Goal: Information Seeking & Learning: Learn about a topic

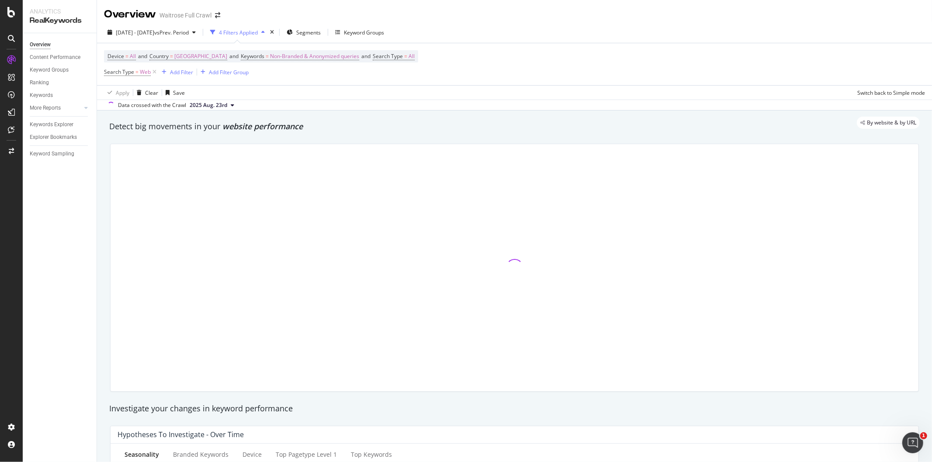
click at [832, 32] on div "[DATE] - [DATE] vs Prev. Period 4 Filters Applied Segments Keyword Groups" at bounding box center [514, 33] width 835 height 17
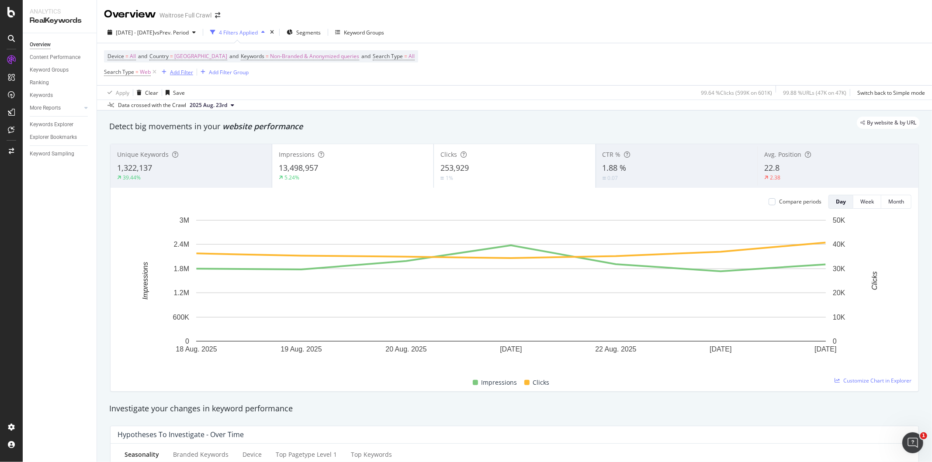
click at [176, 71] on div "Add Filter" at bounding box center [181, 72] width 23 height 7
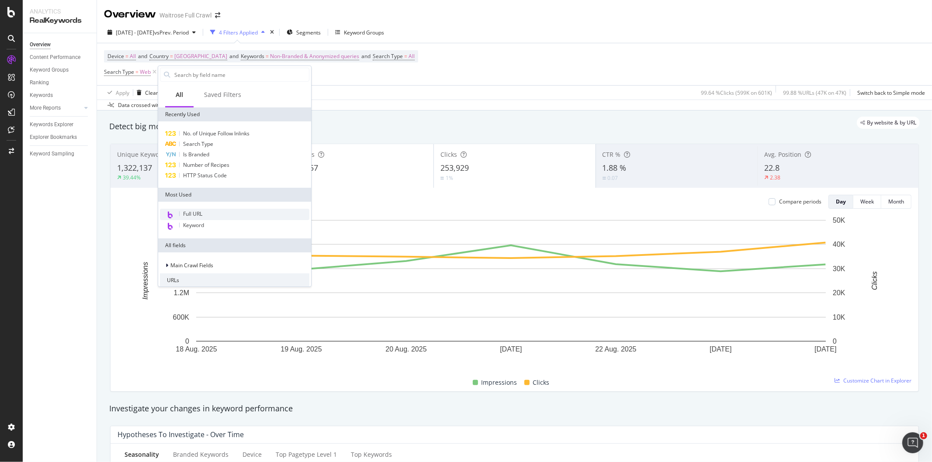
click at [204, 217] on div "Full URL" at bounding box center [234, 214] width 149 height 11
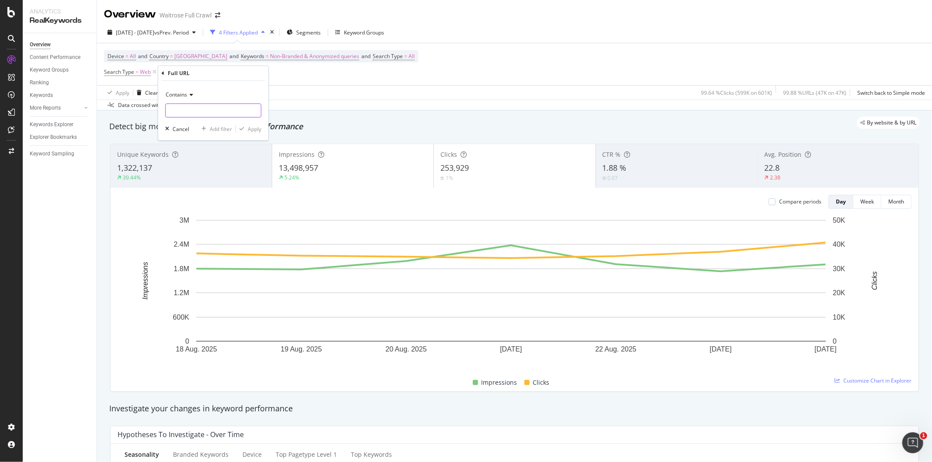
click at [206, 110] on input "text" at bounding box center [213, 111] width 95 height 14
type input "product"
click at [251, 129] on div "Apply" at bounding box center [255, 128] width 14 height 7
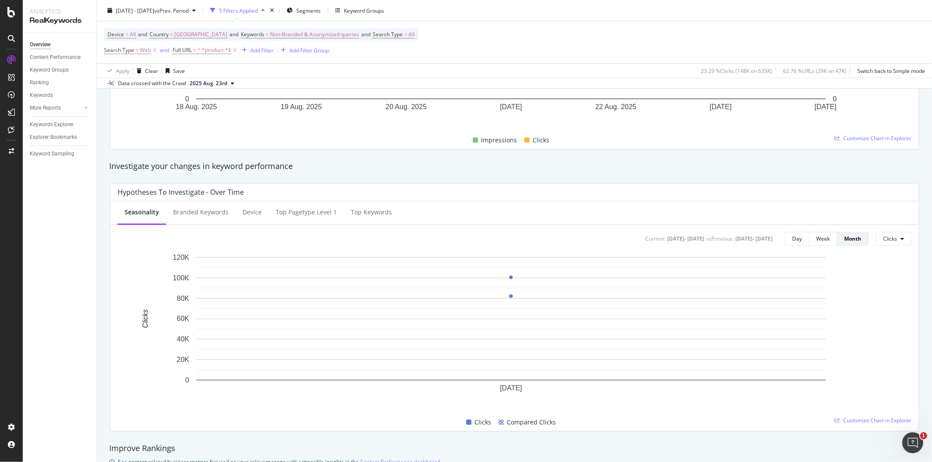
scroll to position [485, 0]
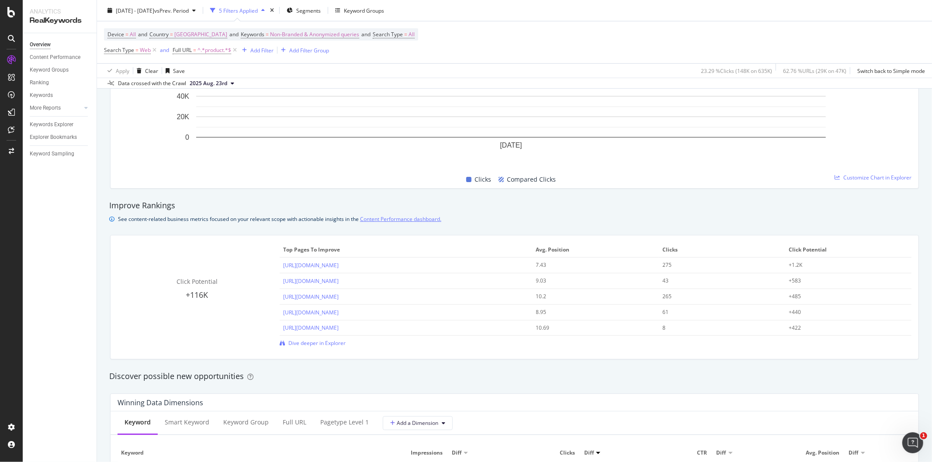
click at [382, 222] on link "Content Performance dashboard." at bounding box center [400, 218] width 81 height 9
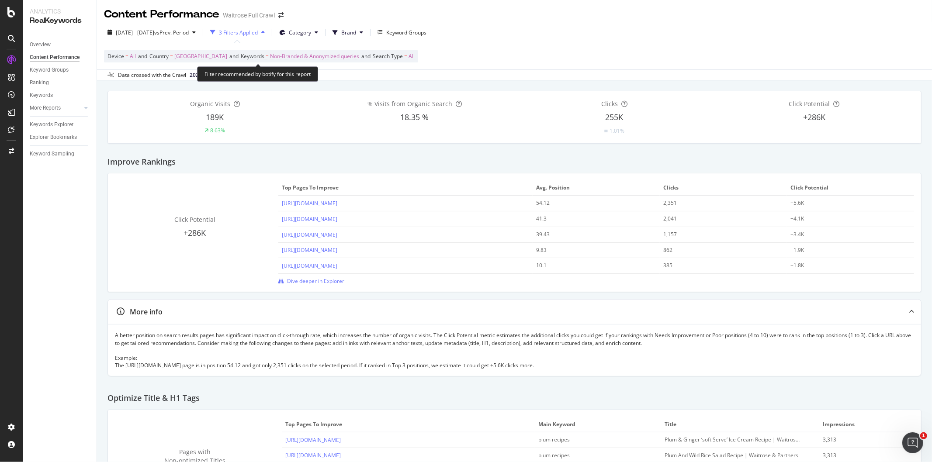
click at [386, 55] on span "Search Type" at bounding box center [388, 55] width 30 height 7
click at [385, 80] on icon at bounding box center [385, 77] width 6 height 5
click at [500, 70] on div "Data crossed with the Crawl [DATE]" at bounding box center [514, 74] width 835 height 10
click at [415, 35] on div "Keyword Groups" at bounding box center [406, 32] width 40 height 7
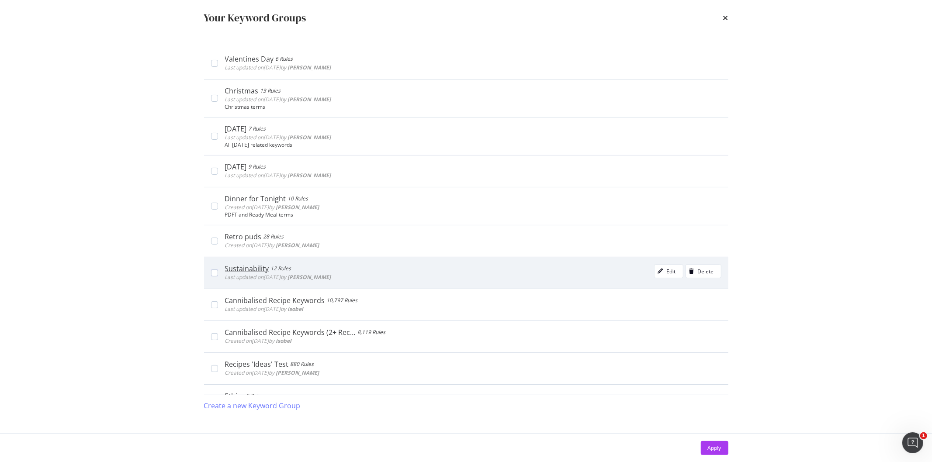
scroll to position [776, 0]
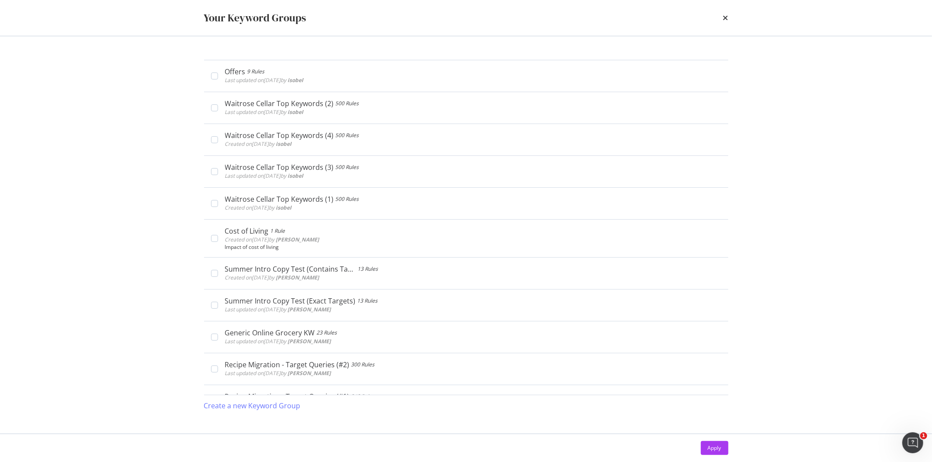
click at [725, 22] on div "times" at bounding box center [725, 17] width 5 height 15
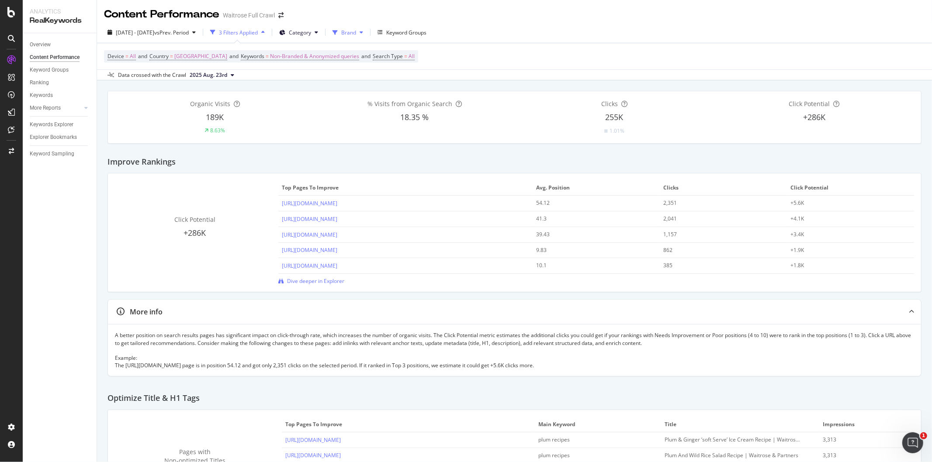
click at [356, 34] on span "Brand" at bounding box center [348, 32] width 15 height 7
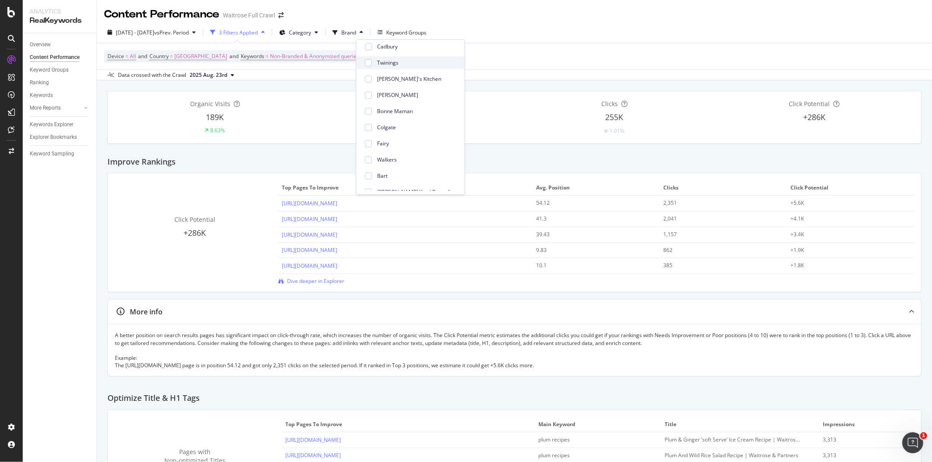
scroll to position [91, 0]
click at [311, 32] on span "Category" at bounding box center [300, 32] width 22 height 7
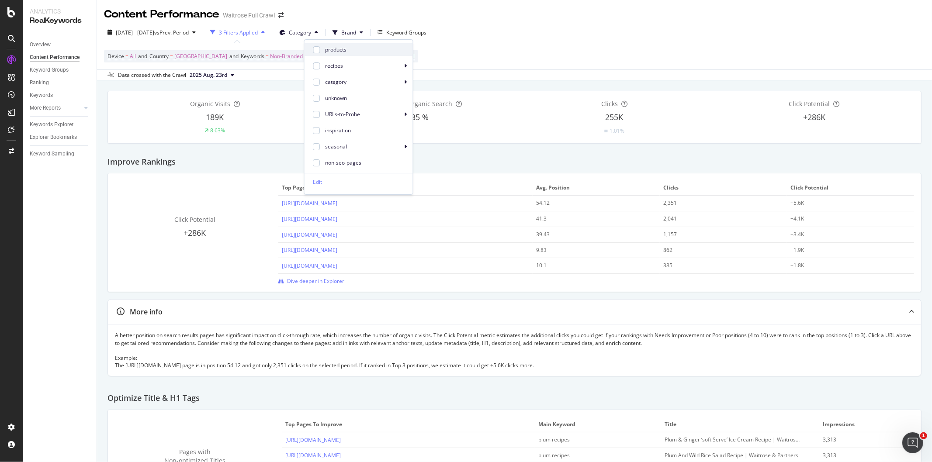
click at [334, 50] on span "products" at bounding box center [365, 50] width 80 height 8
click at [481, 69] on div "Device = All and Country = [GEOGRAPHIC_DATA] and Keywords = Non-Branded & Anony…" at bounding box center [514, 56] width 821 height 26
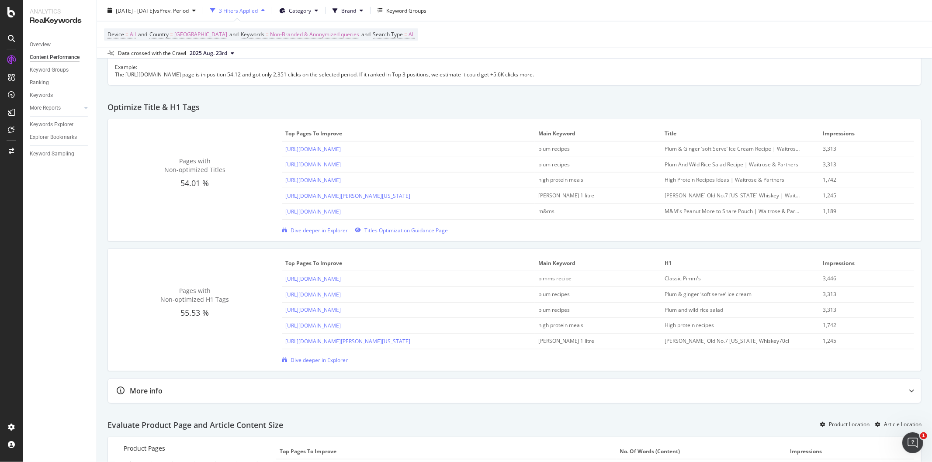
scroll to position [485, 0]
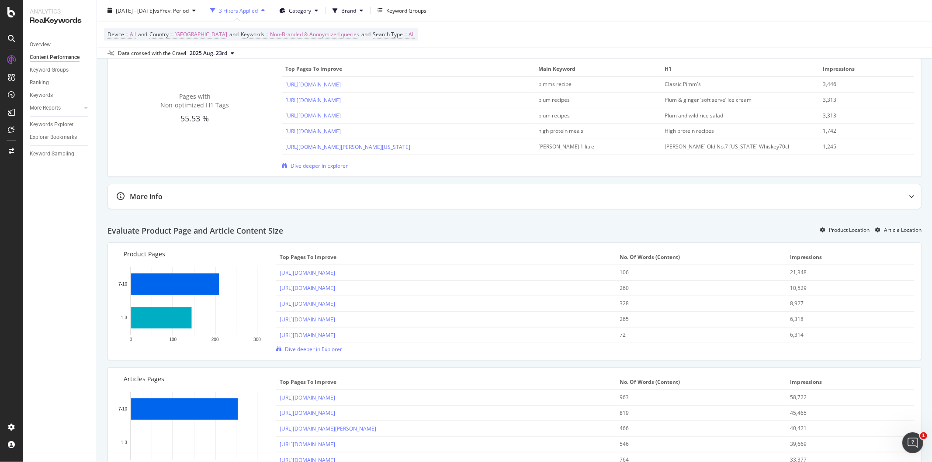
drag, startPoint x: 373, startPoint y: 277, endPoint x: 303, endPoint y: 217, distance: 93.2
click at [303, 217] on div "Evaluate Product Page and Article Content Size Product Location Article Location" at bounding box center [514, 228] width 814 height 30
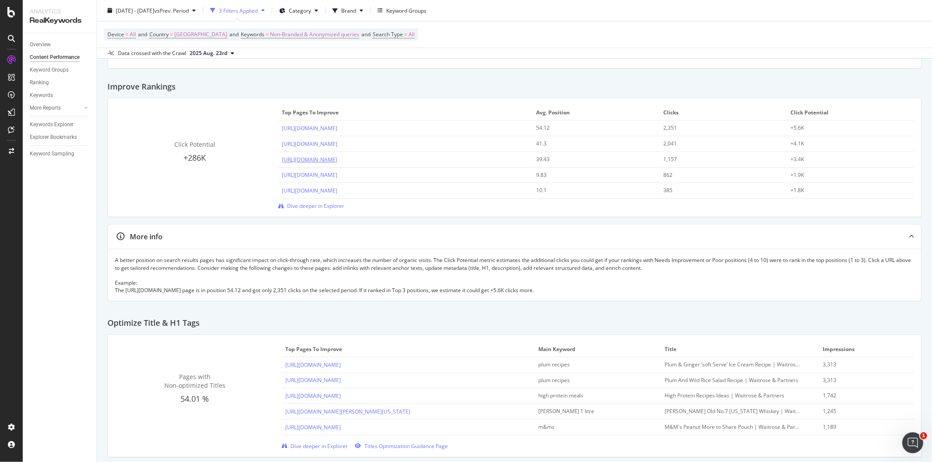
scroll to position [0, 0]
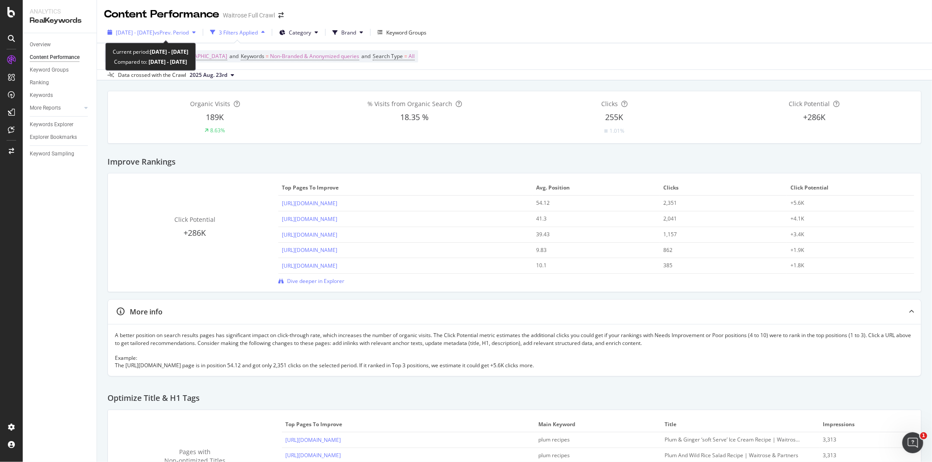
click at [199, 33] on div "button" at bounding box center [194, 32] width 10 height 5
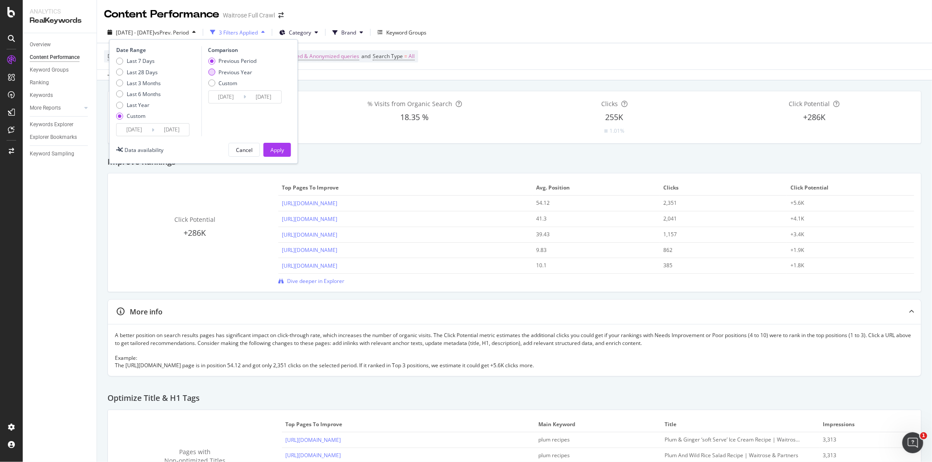
click at [233, 73] on div "Previous Year" at bounding box center [235, 72] width 34 height 7
type input "[DATE]"
click at [276, 146] on div "Apply" at bounding box center [277, 149] width 14 height 7
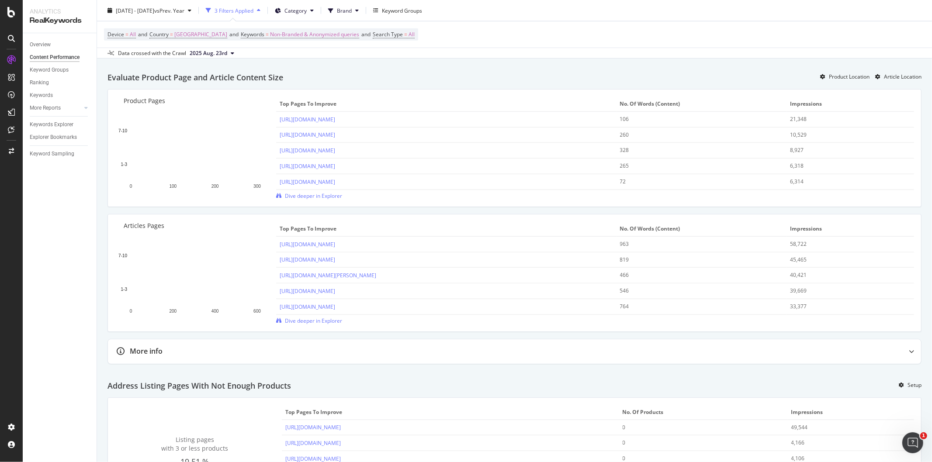
scroll to position [679, 0]
